Goal: Transaction & Acquisition: Purchase product/service

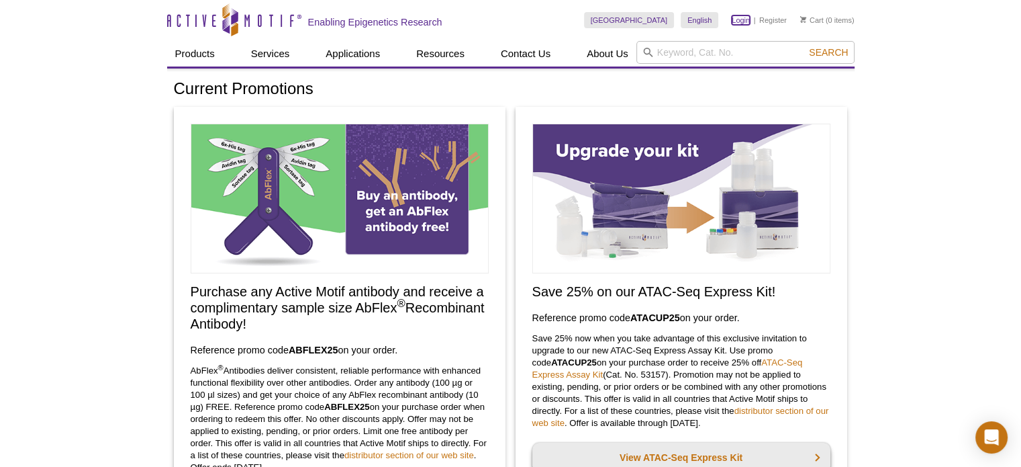
click at [744, 20] on link "Login" at bounding box center [741, 19] width 18 height 9
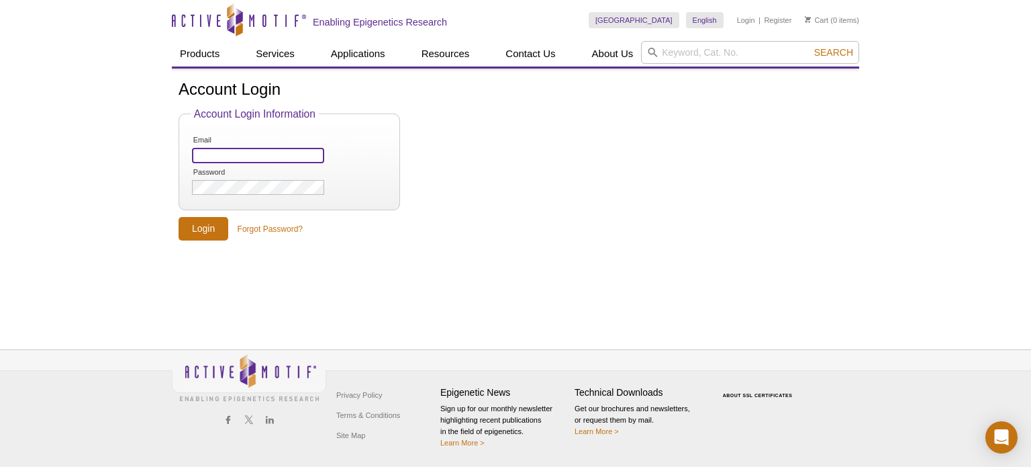
click at [280, 155] on input "Email" at bounding box center [258, 155] width 132 height 15
type input "Contact@corebiomedicine.com"
click at [200, 225] on input "Login" at bounding box center [204, 229] width 50 height 24
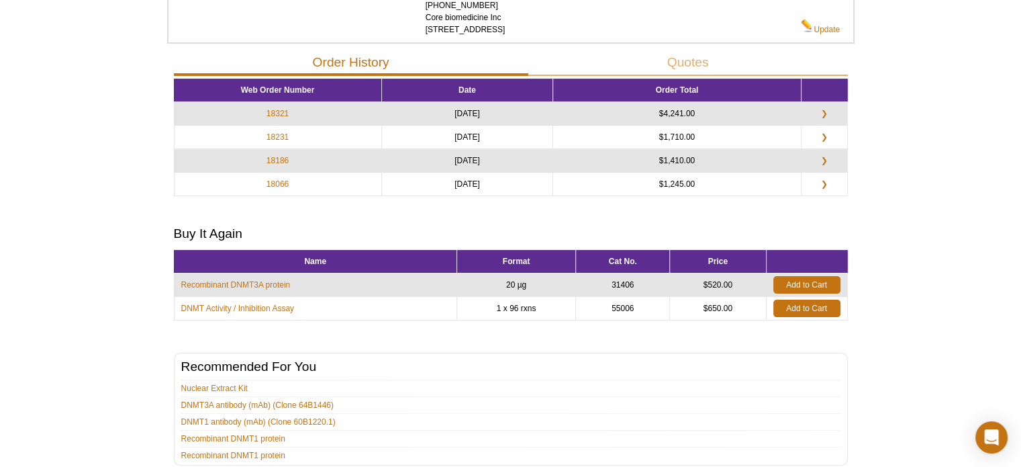
scroll to position [123, 0]
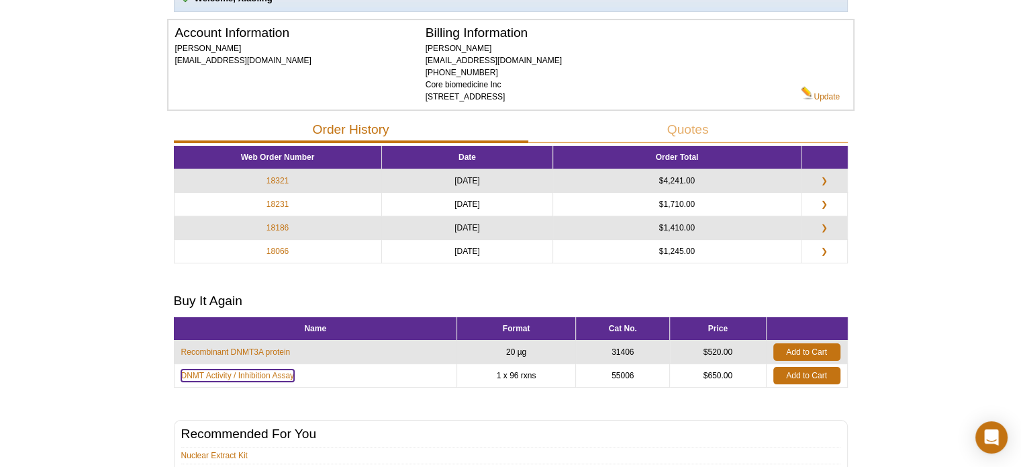
click at [239, 373] on link "DNMT Activity / Inhibition Assay" at bounding box center [237, 375] width 113 height 12
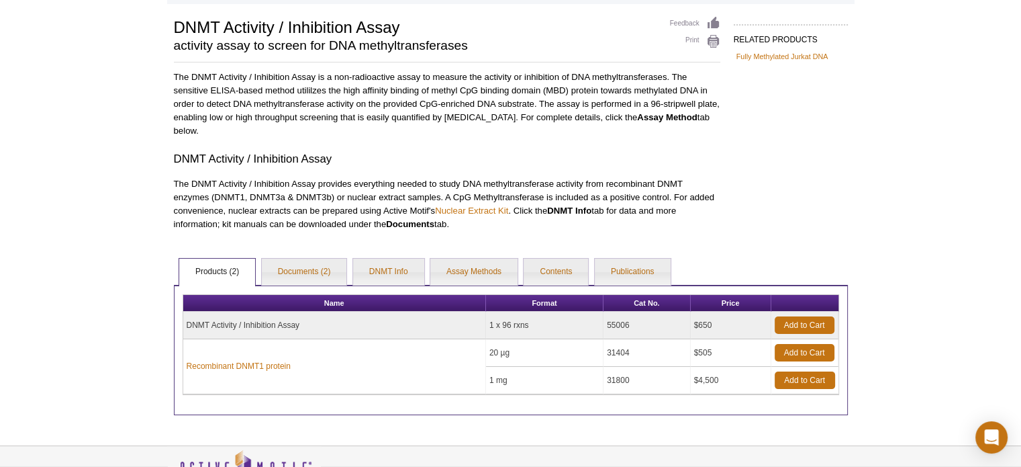
scroll to position [89, 0]
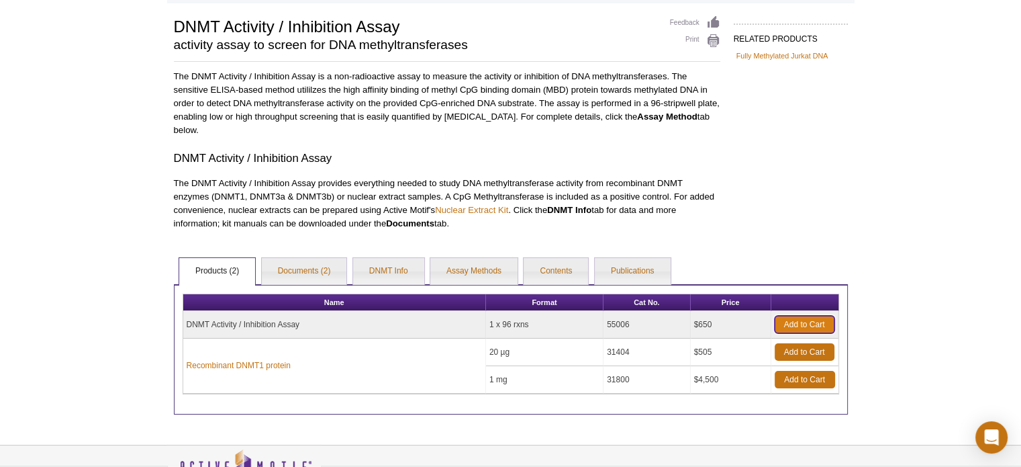
click at [800, 319] on link "Add to Cart" at bounding box center [805, 324] width 60 height 17
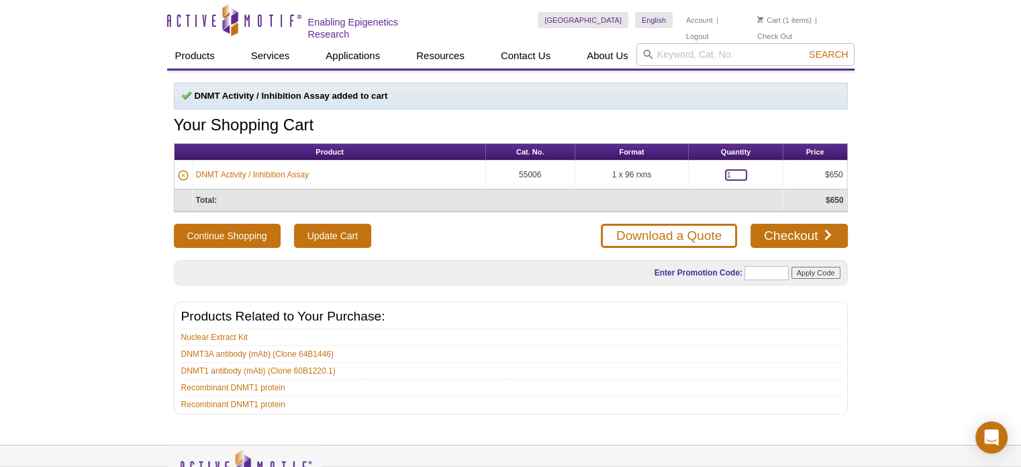
click at [729, 171] on input "1" at bounding box center [736, 174] width 22 height 11
type input "2"
click at [929, 267] on div "Active Motif Logo Enabling Epigenetics Research 1 Search Skip to content Active…" at bounding box center [510, 281] width 1021 height 562
click at [806, 226] on link "Checkout" at bounding box center [799, 236] width 97 height 24
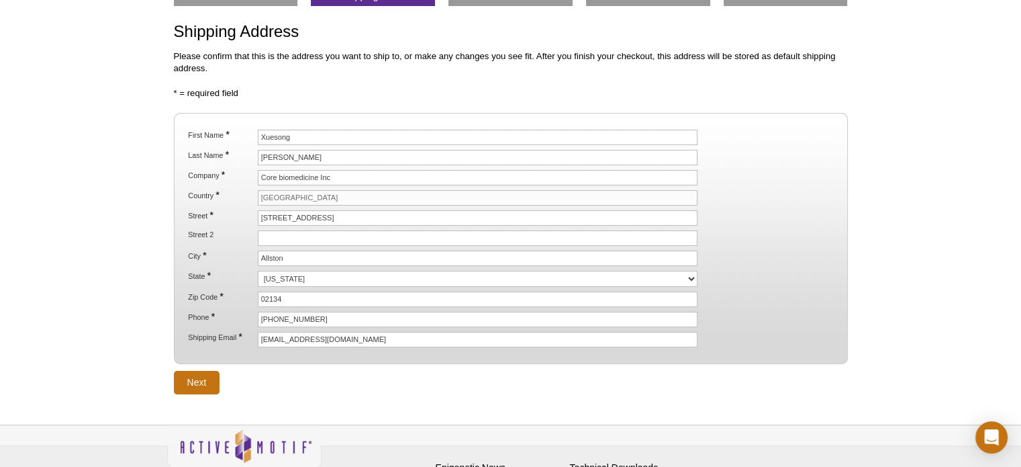
scroll to position [102, 0]
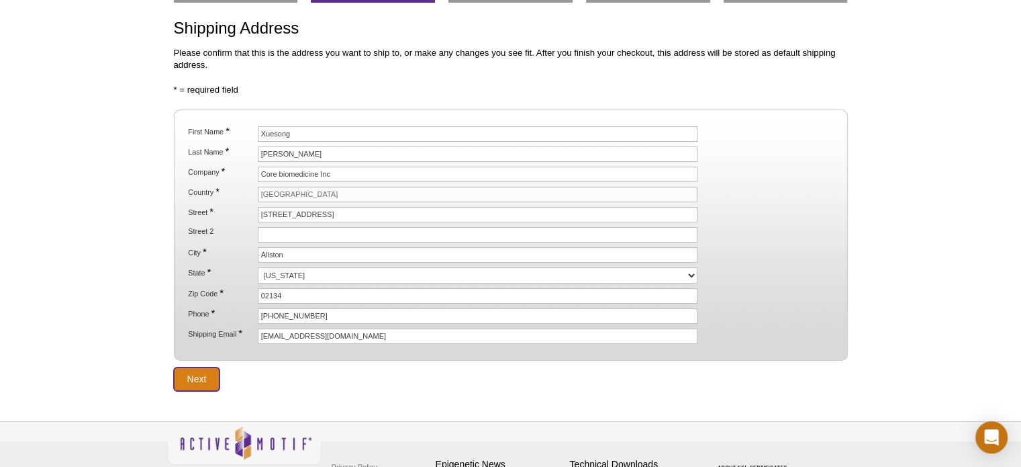
click at [199, 371] on input "Next" at bounding box center [197, 379] width 46 height 24
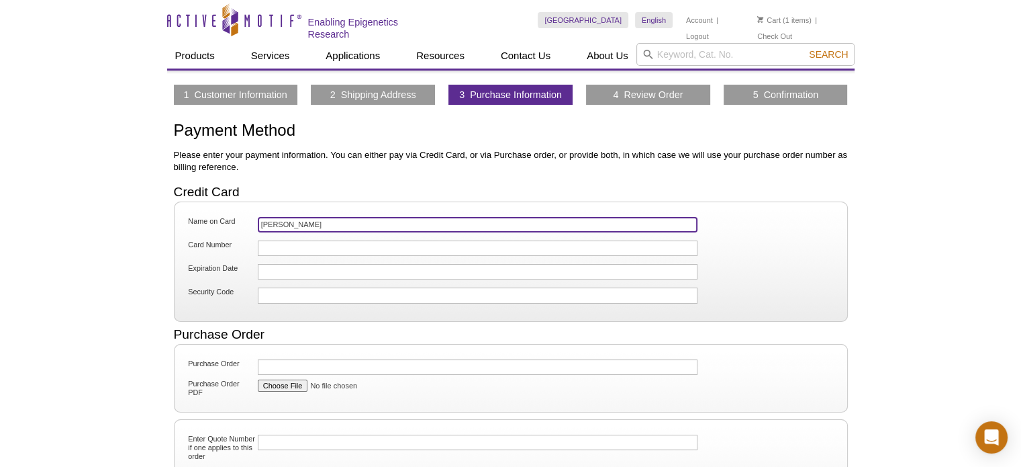
click at [331, 224] on input "Xiaoling Puyang" at bounding box center [478, 224] width 441 height 15
type input "X"
type input "[PERSON_NAME]"
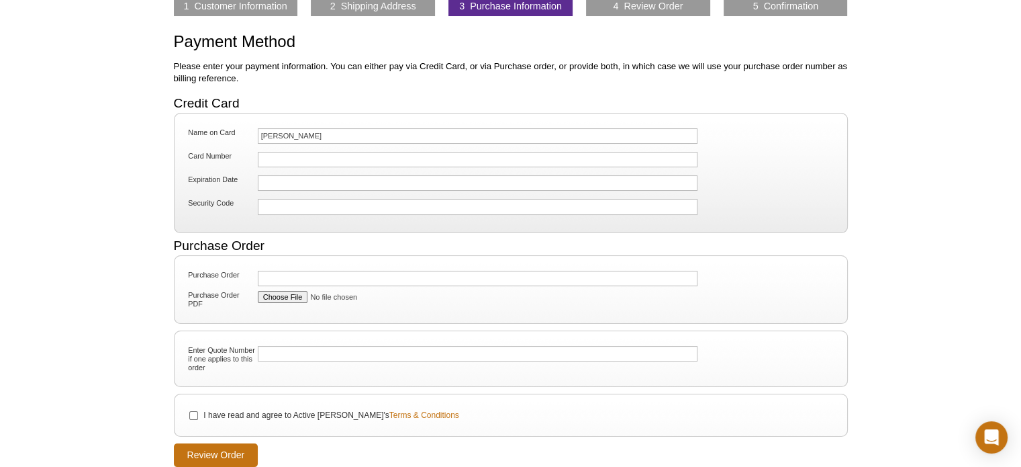
scroll to position [109, 0]
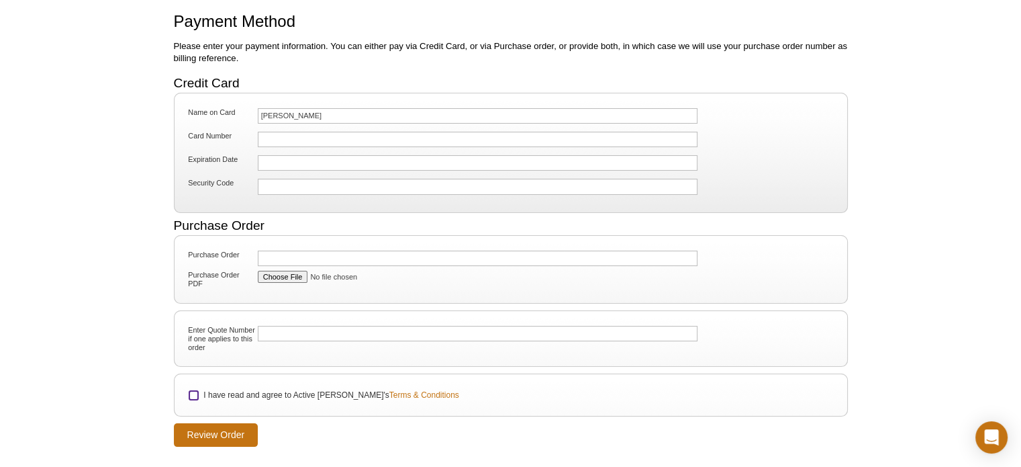
click at [192, 391] on input "I have read and agree to Active Motif's Terms & Conditions" at bounding box center [193, 395] width 9 height 9
checkbox input "true"
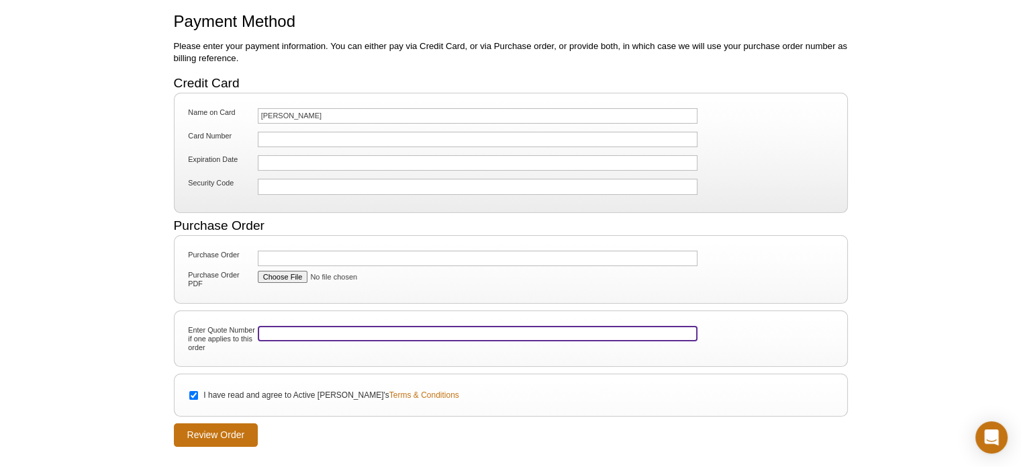
click at [281, 330] on input "Enter Quote Number if one applies to this order" at bounding box center [478, 333] width 441 height 15
paste input "00053568"
type input "00053568"
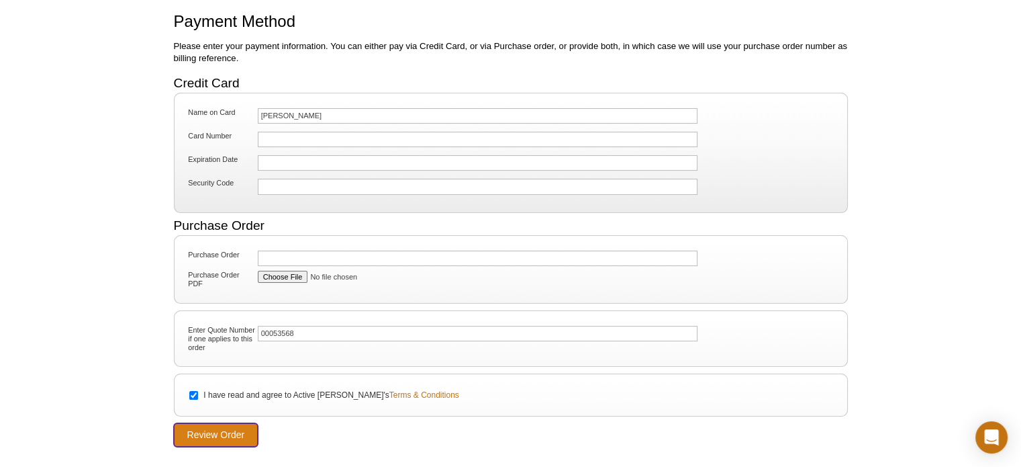
click at [226, 433] on input "Review Order" at bounding box center [216, 435] width 85 height 24
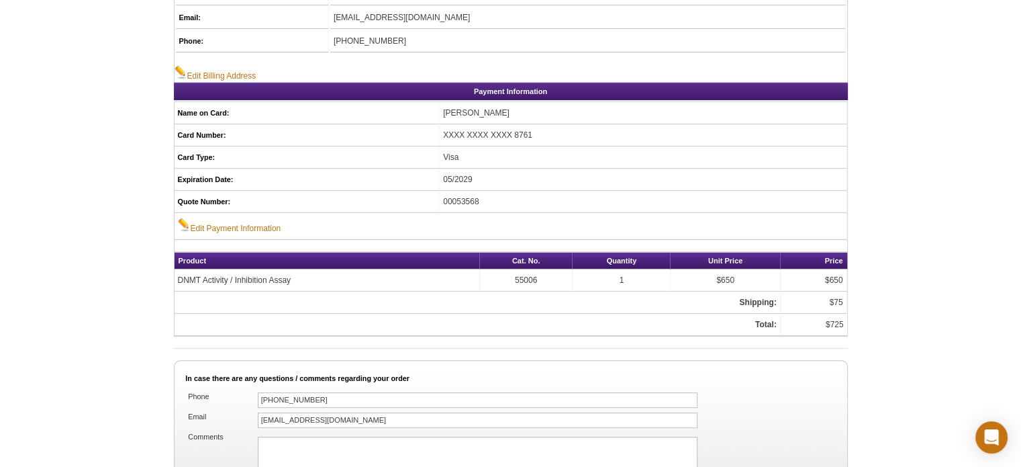
scroll to position [612, 0]
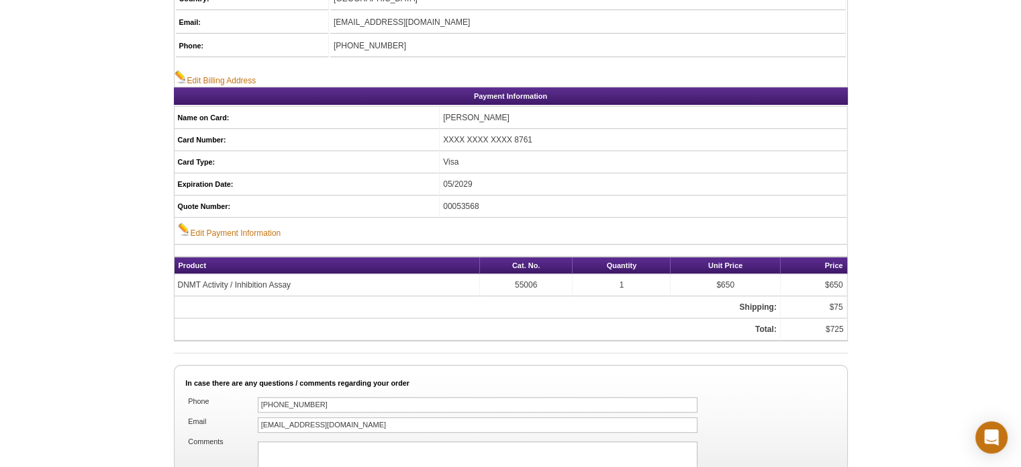
click at [624, 274] on td "1" at bounding box center [622, 285] width 98 height 22
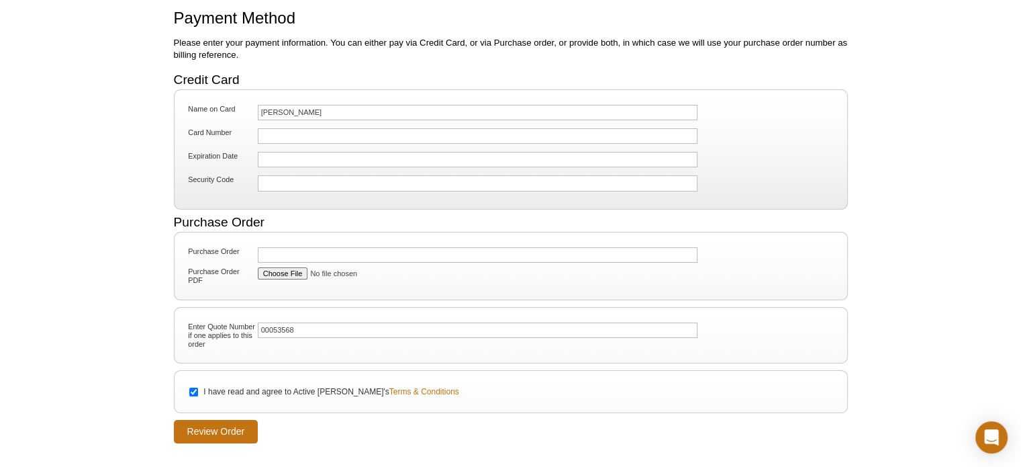
scroll to position [109, 0]
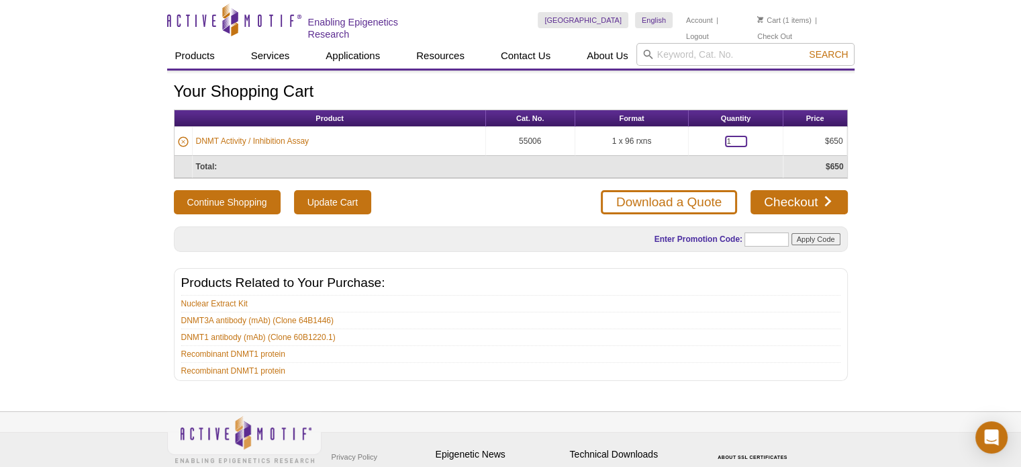
click at [731, 138] on input "1" at bounding box center [736, 141] width 22 height 11
type input "2"
click at [802, 199] on link "Checkout" at bounding box center [799, 202] width 97 height 24
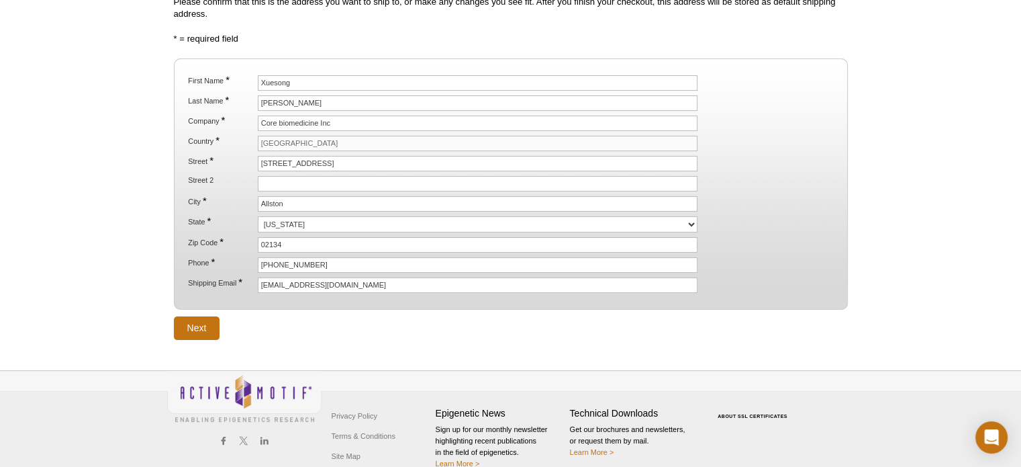
scroll to position [158, 0]
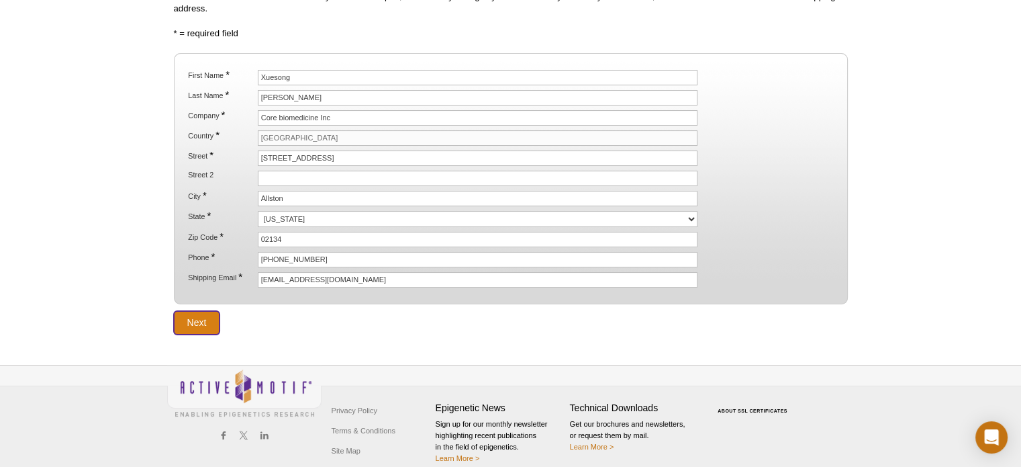
click at [207, 311] on input "Next" at bounding box center [197, 323] width 46 height 24
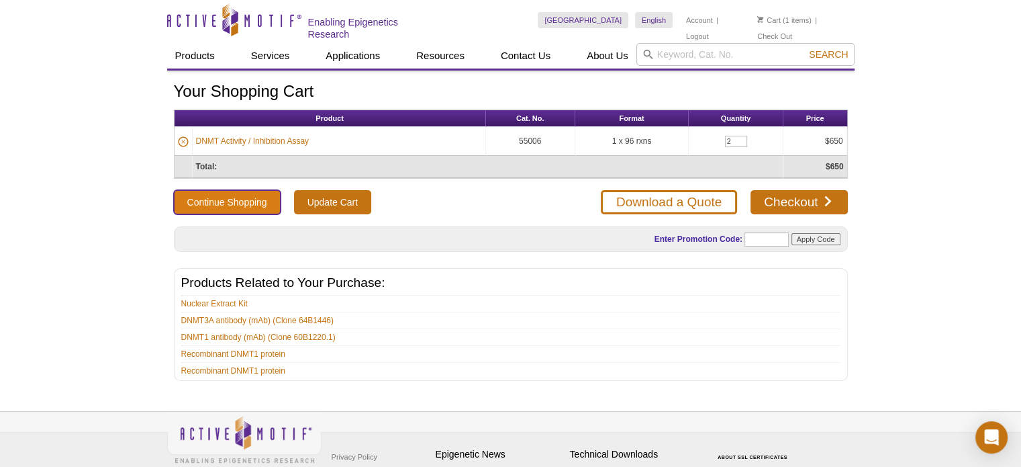
click at [238, 198] on button "Continue Shopping" at bounding box center [227, 202] width 107 height 24
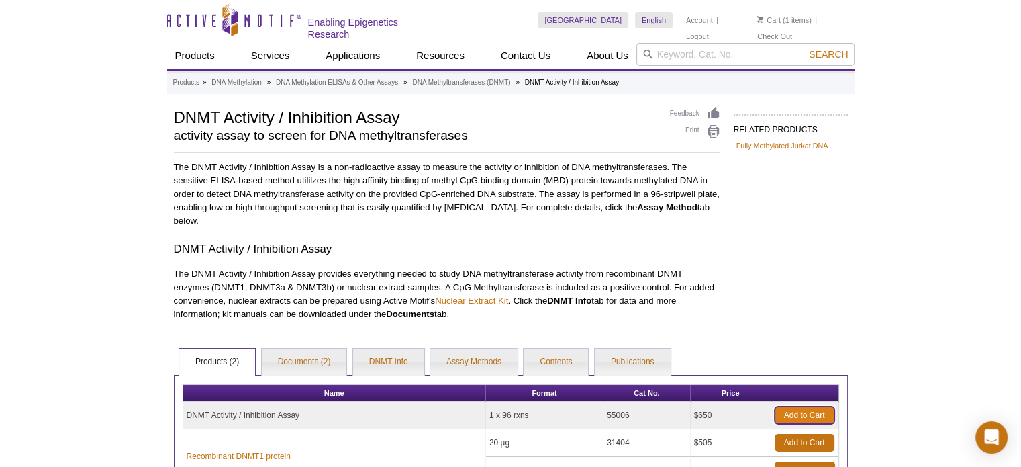
click at [807, 409] on link "Add to Cart" at bounding box center [805, 414] width 60 height 17
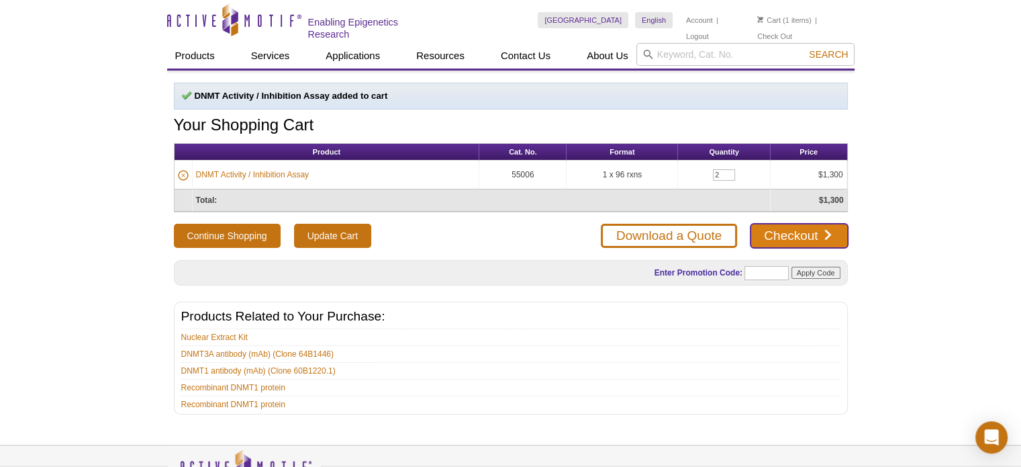
click at [795, 232] on link "Checkout" at bounding box center [799, 236] width 97 height 24
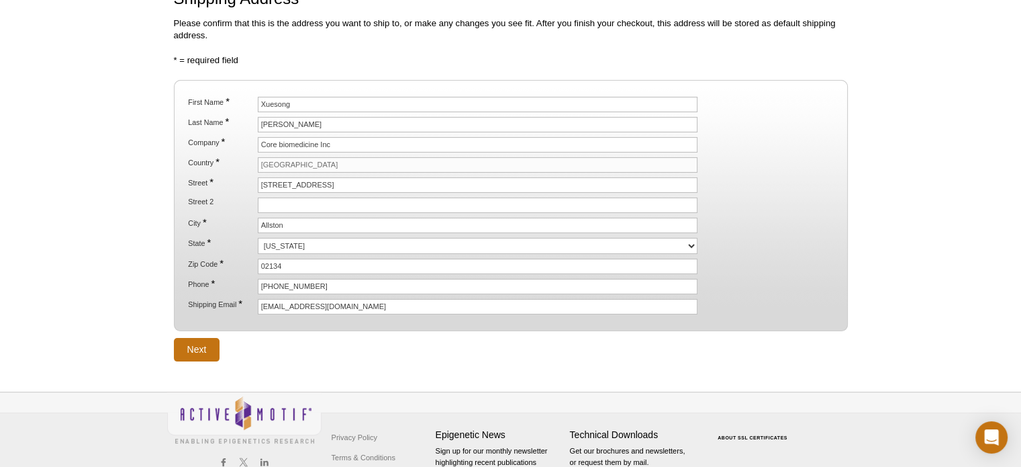
scroll to position [168, 0]
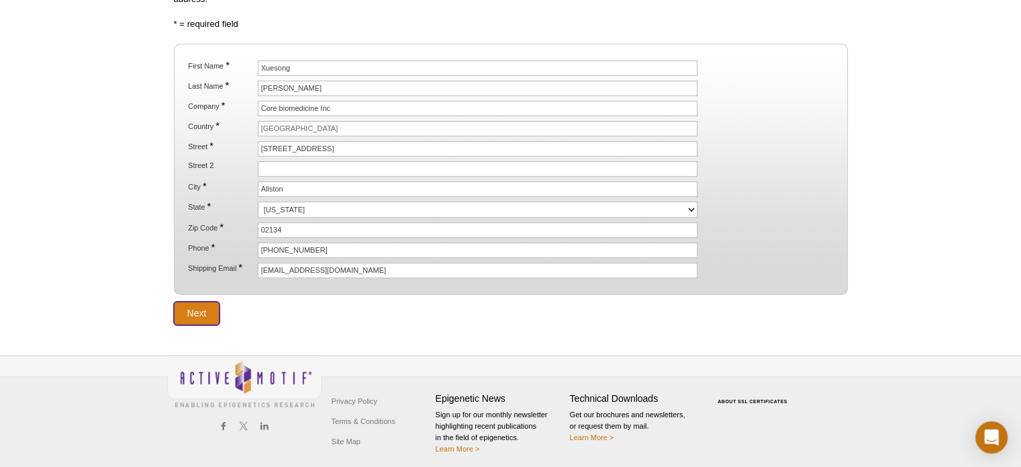
click at [194, 306] on input "Next" at bounding box center [197, 314] width 46 height 24
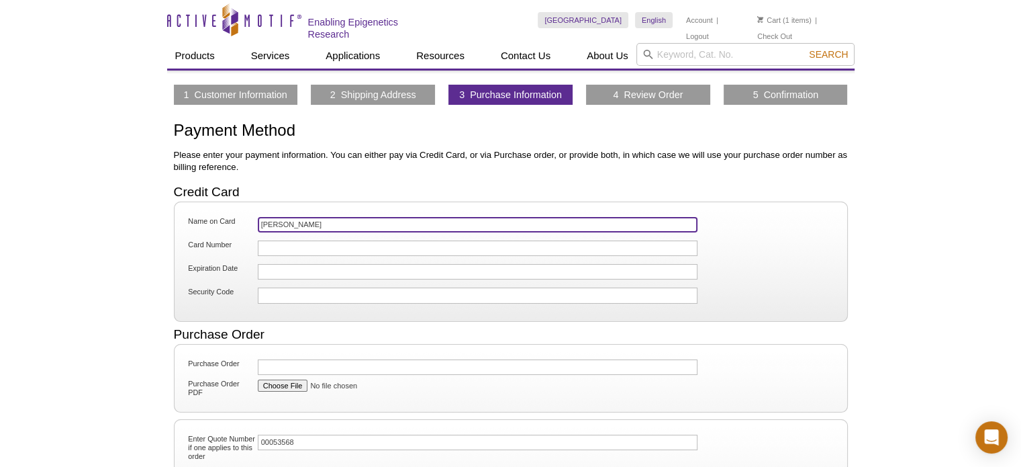
click at [319, 222] on input "Xiaoling Puyang" at bounding box center [478, 224] width 441 height 15
type input "X"
type input "Xuesong Zhao"
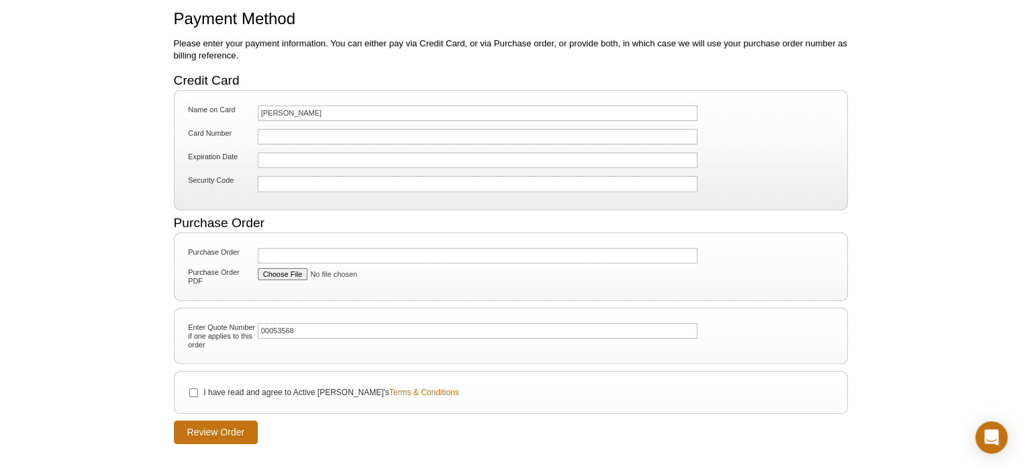
scroll to position [112, 0]
click at [193, 389] on input "I have read and agree to Active Motif's Terms & Conditions" at bounding box center [193, 391] width 9 height 9
checkbox input "true"
click at [218, 424] on input "Review Order" at bounding box center [216, 432] width 85 height 24
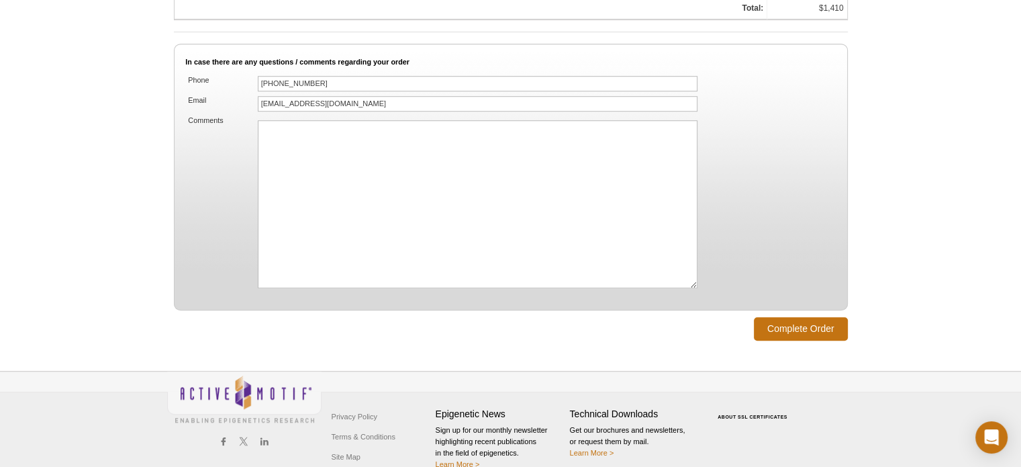
scroll to position [942, 0]
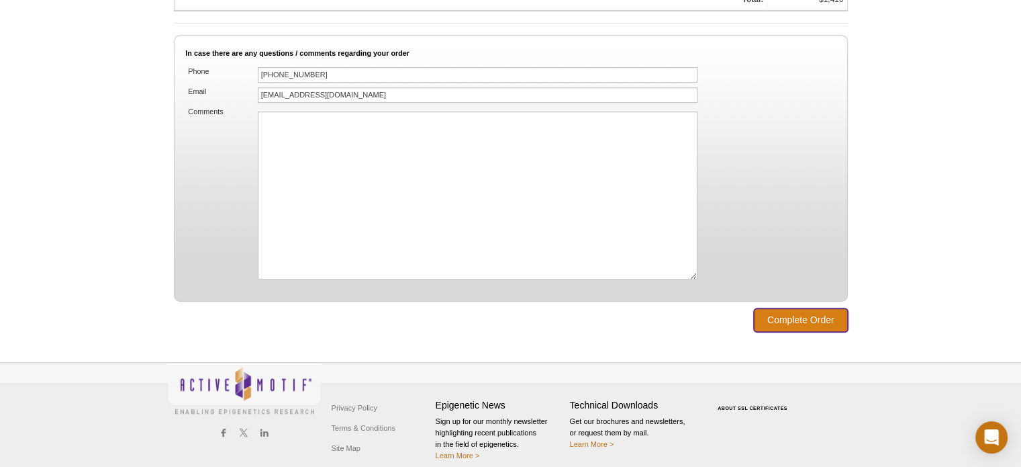
click at [811, 308] on input "Complete Order" at bounding box center [801, 320] width 94 height 24
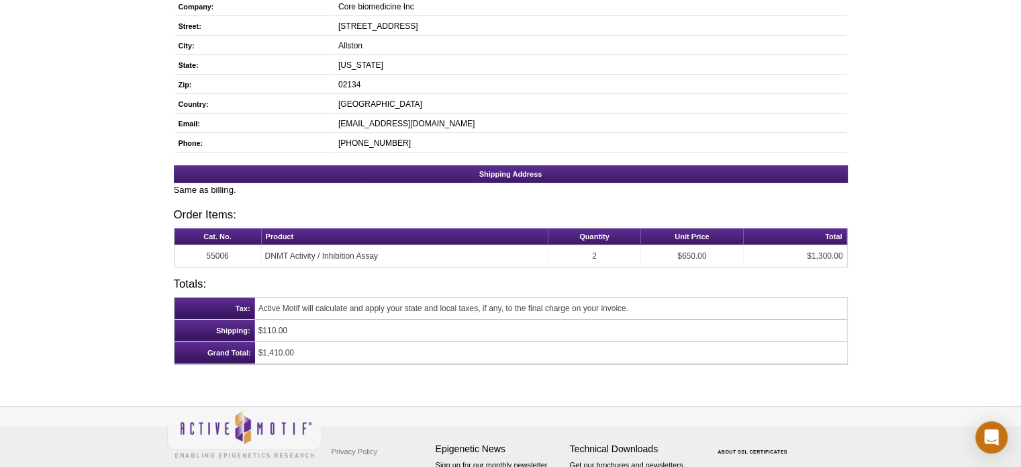
scroll to position [302, 0]
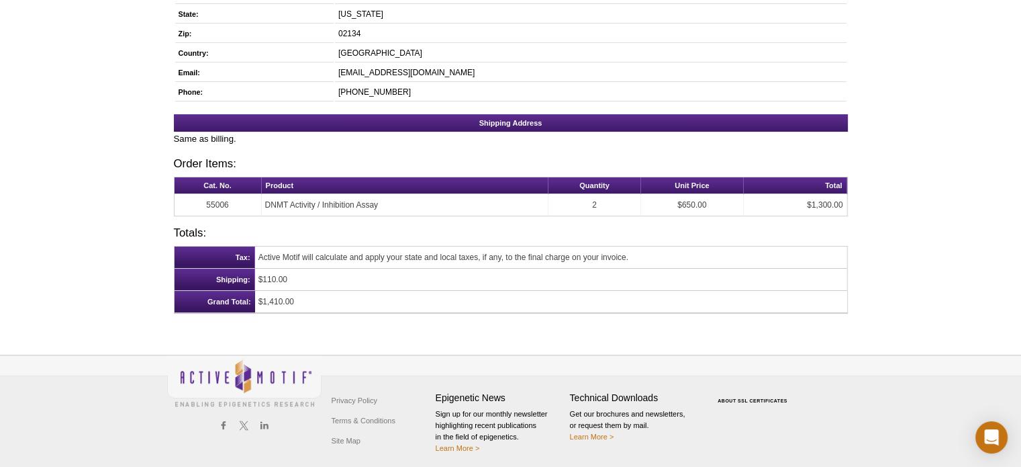
click at [182, 179] on th "Cat. No." at bounding box center [218, 185] width 87 height 17
click at [333, 300] on td "$1,410.00" at bounding box center [551, 302] width 592 height 22
copy div "Cat. No. Product Quantity Unit Price Total 55006 DNMT Activity / Inhibition Ass…"
click at [920, 245] on div "Active Motif Logo Enabling Epigenetics Research 0 Search Skip to content Active…" at bounding box center [510, 101] width 1021 height 741
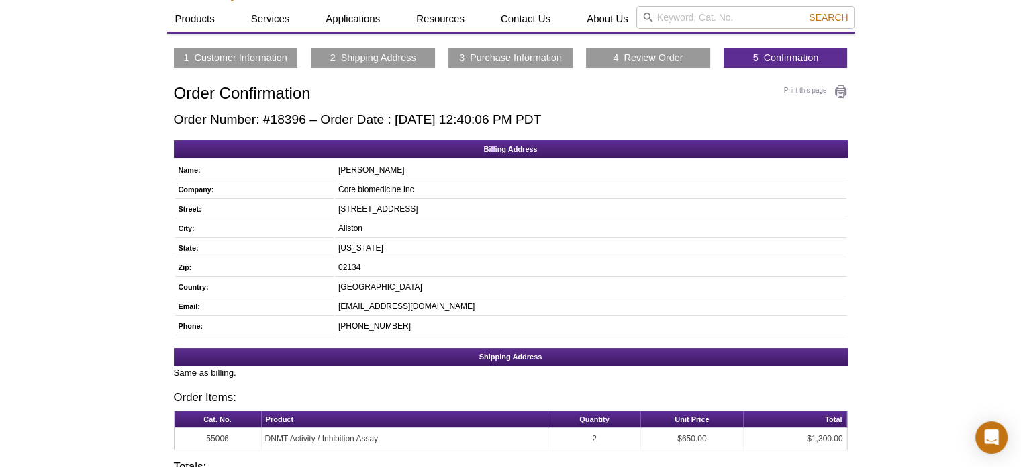
scroll to position [68, 0]
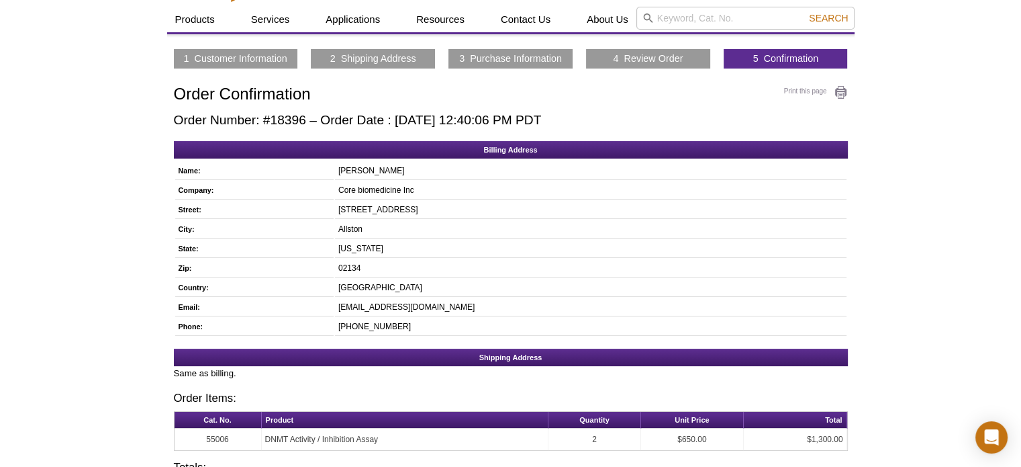
click at [270, 119] on h2 "Order Number: #18396 – Order Date : [DATE] 12:40:06 PM PDT" at bounding box center [511, 120] width 674 height 15
click at [309, 118] on h2 "Order Number: #18396 – Order Date : [DATE] 12:40:06 PM PDT" at bounding box center [511, 120] width 674 height 15
copy h2 "18396"
click at [889, 195] on div "Active Motif Logo Enabling Epigenetics Research 0 Search Skip to content Active…" at bounding box center [510, 336] width 1021 height 741
